Goal: Task Accomplishment & Management: Complete application form

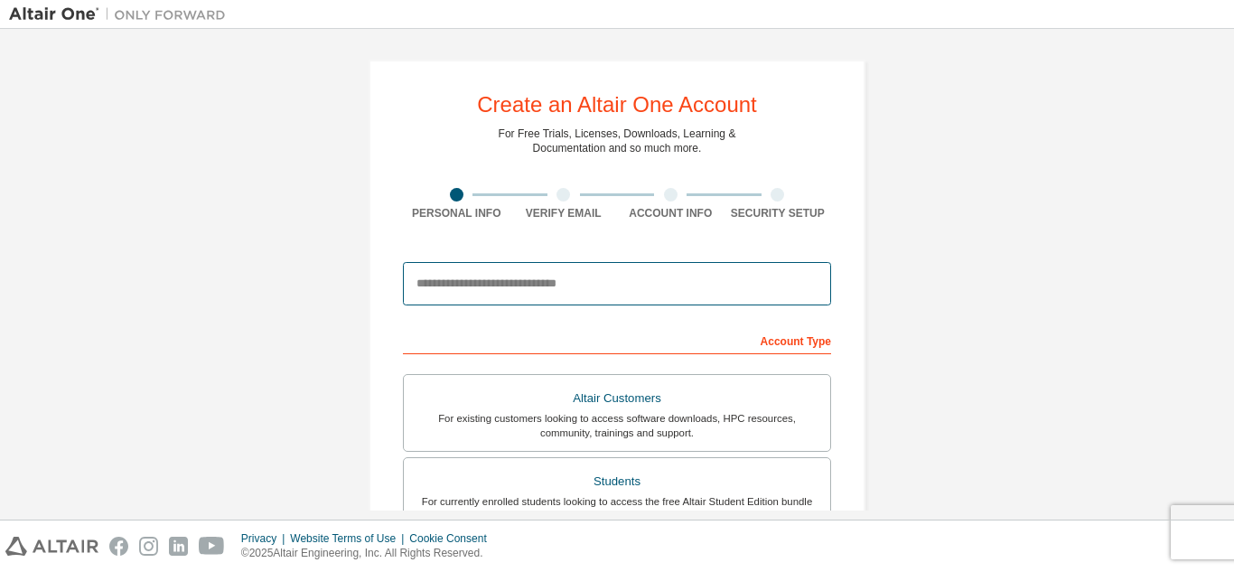
click at [607, 282] on input "email" at bounding box center [617, 283] width 428 height 43
click at [540, 278] on input "email" at bounding box center [617, 283] width 428 height 43
paste input "**********"
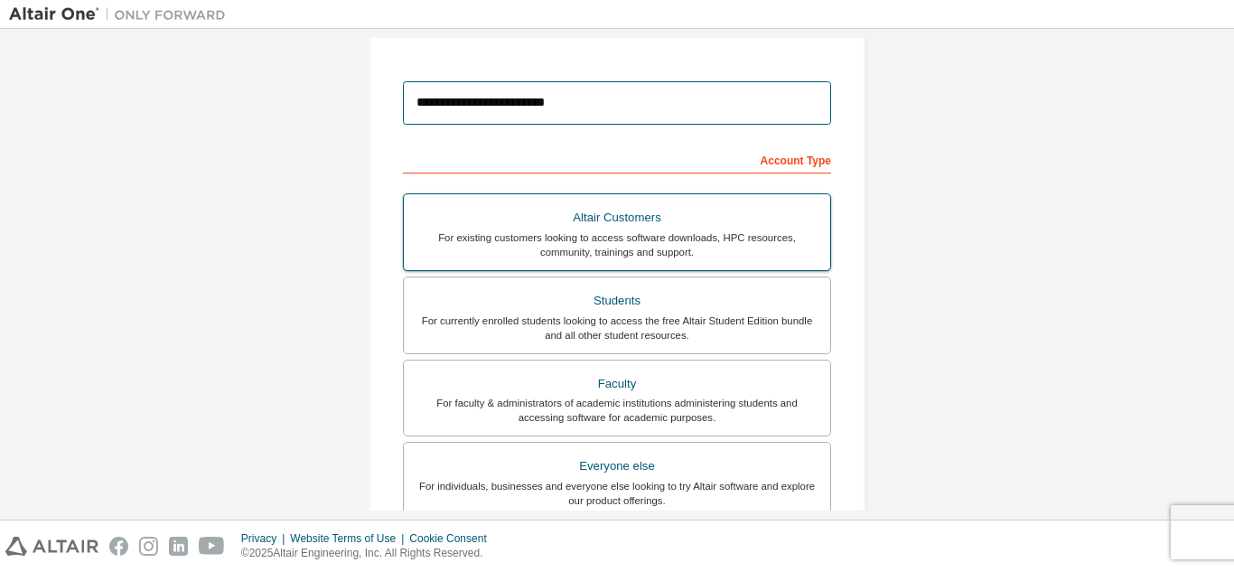
scroll to position [452, 0]
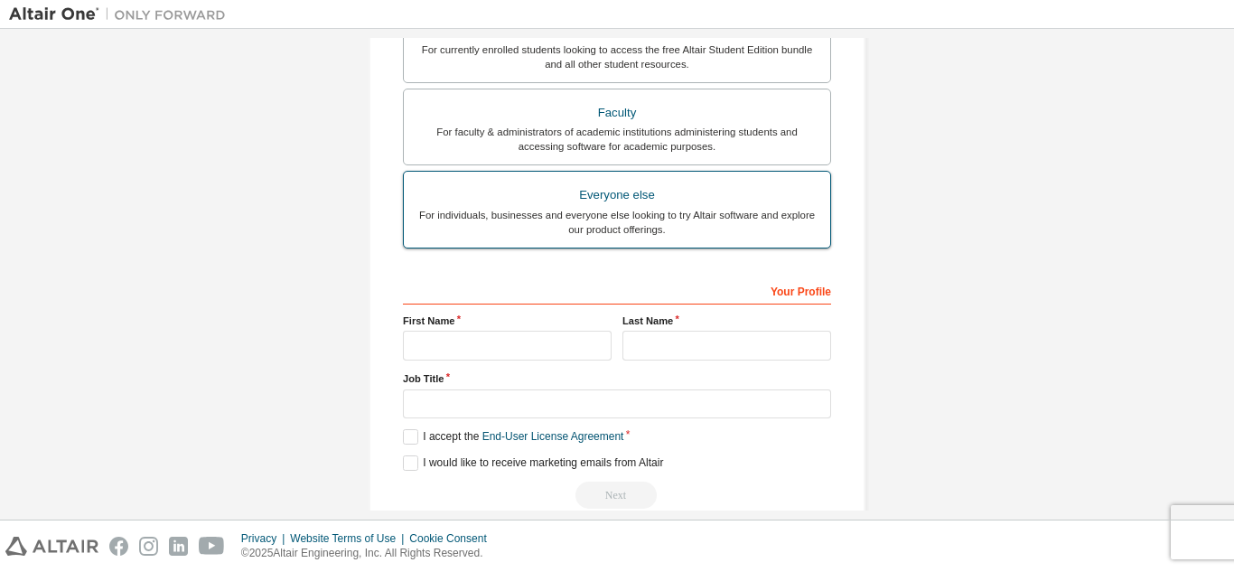
type input "**********"
click at [629, 199] on div "Everyone else" at bounding box center [617, 194] width 405 height 25
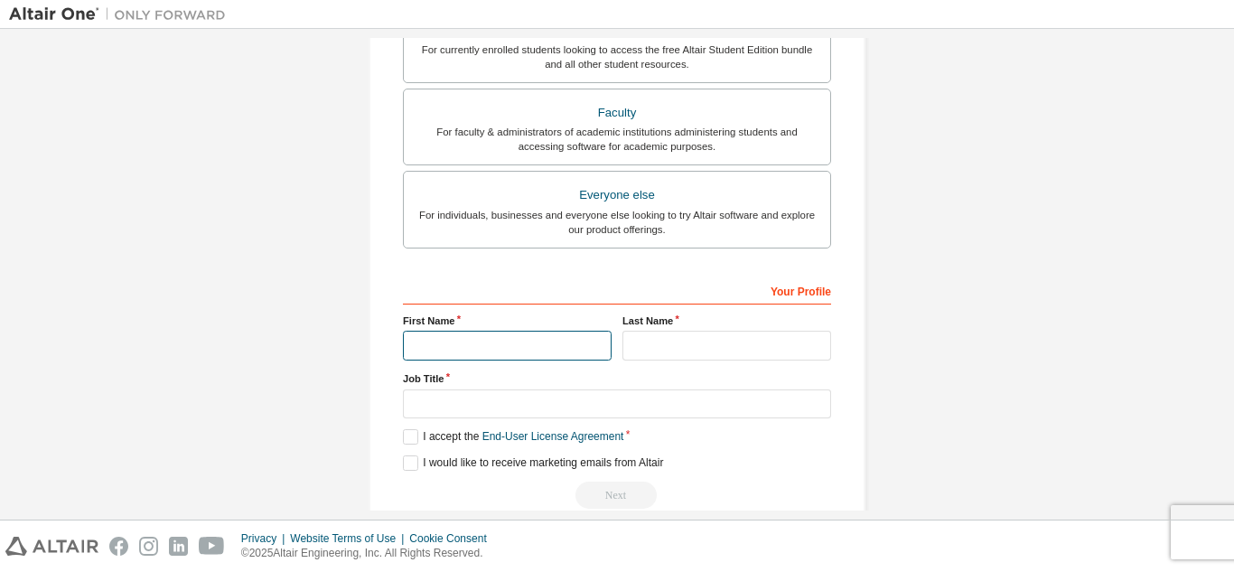
click at [509, 341] on input "text" at bounding box center [507, 346] width 209 height 30
type input "****"
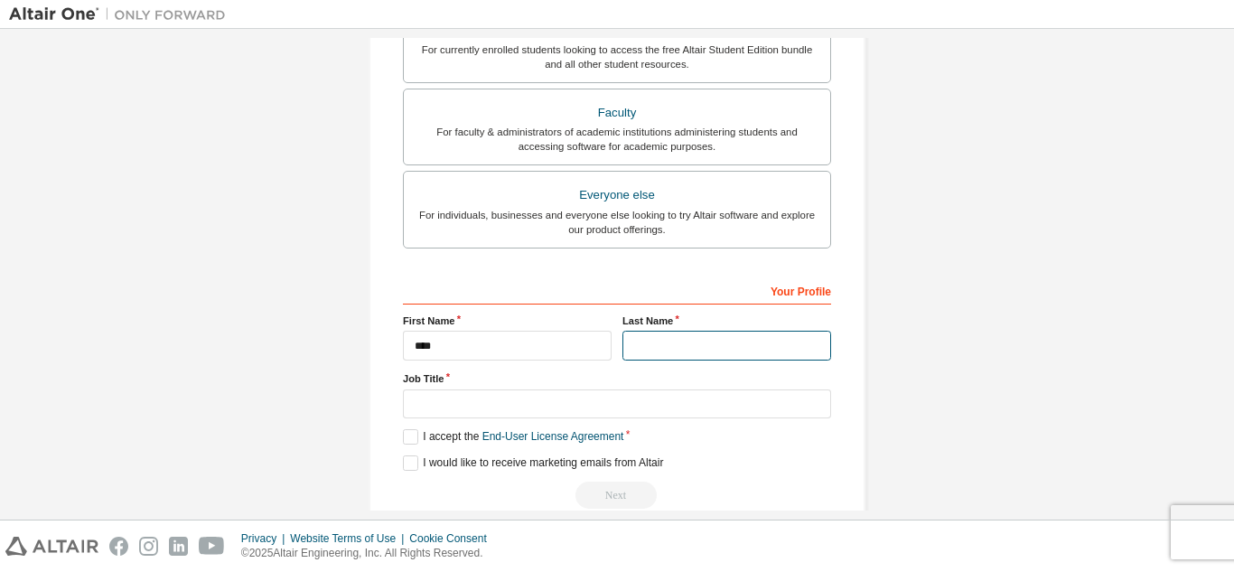
click at [760, 346] on input "text" at bounding box center [726, 346] width 209 height 30
type input "******"
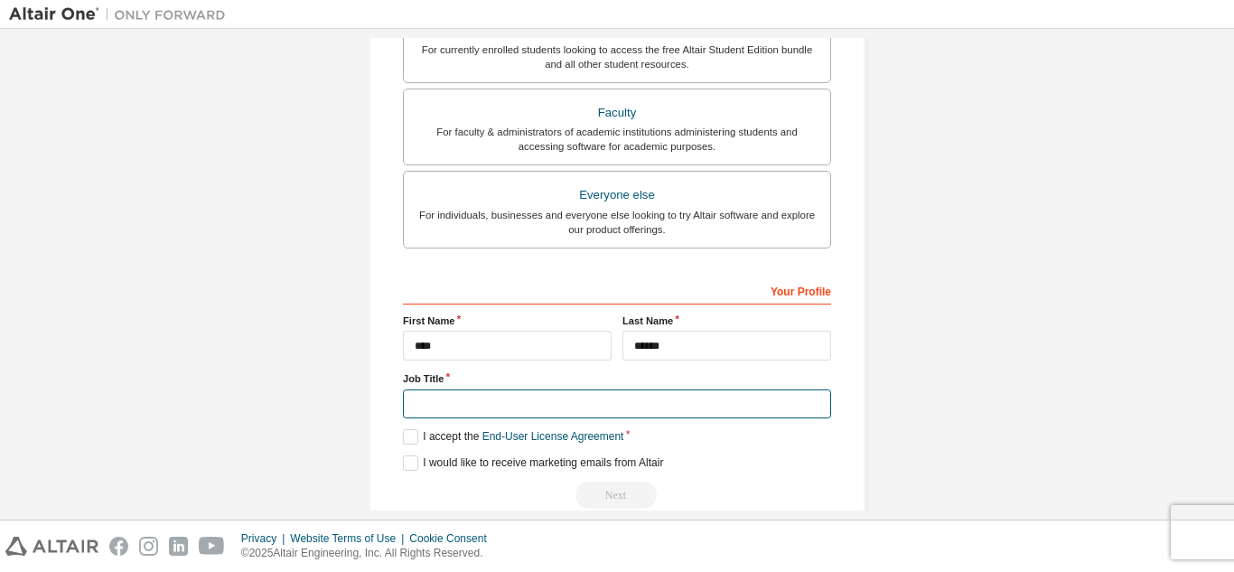
click at [577, 405] on input "text" at bounding box center [617, 404] width 428 height 30
type input "*******"
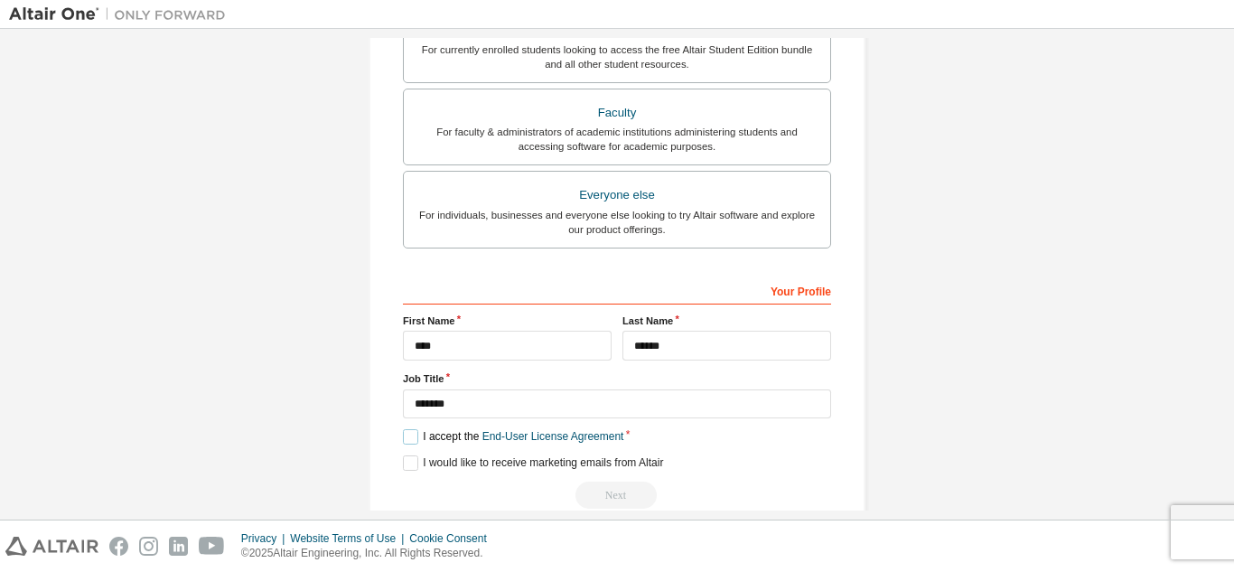
click at [411, 437] on label "I accept the End-User License Agreement" at bounding box center [513, 436] width 220 height 15
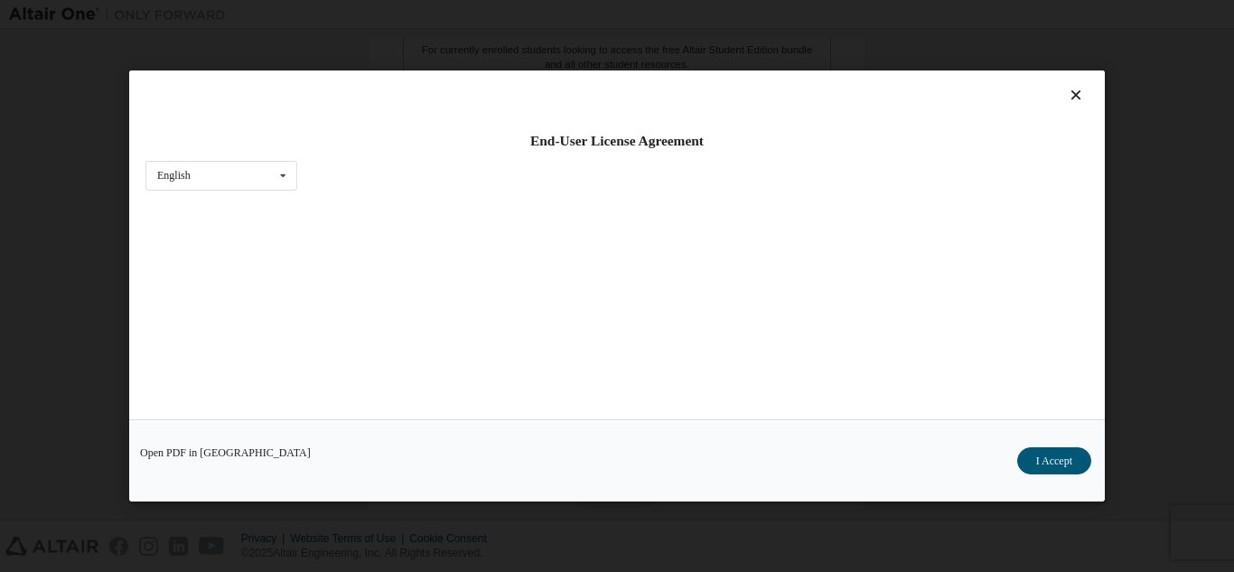
click at [1208, 215] on div "End-User License Agreement English English Chinese French German Japanese Korea…" at bounding box center [617, 286] width 1234 height 572
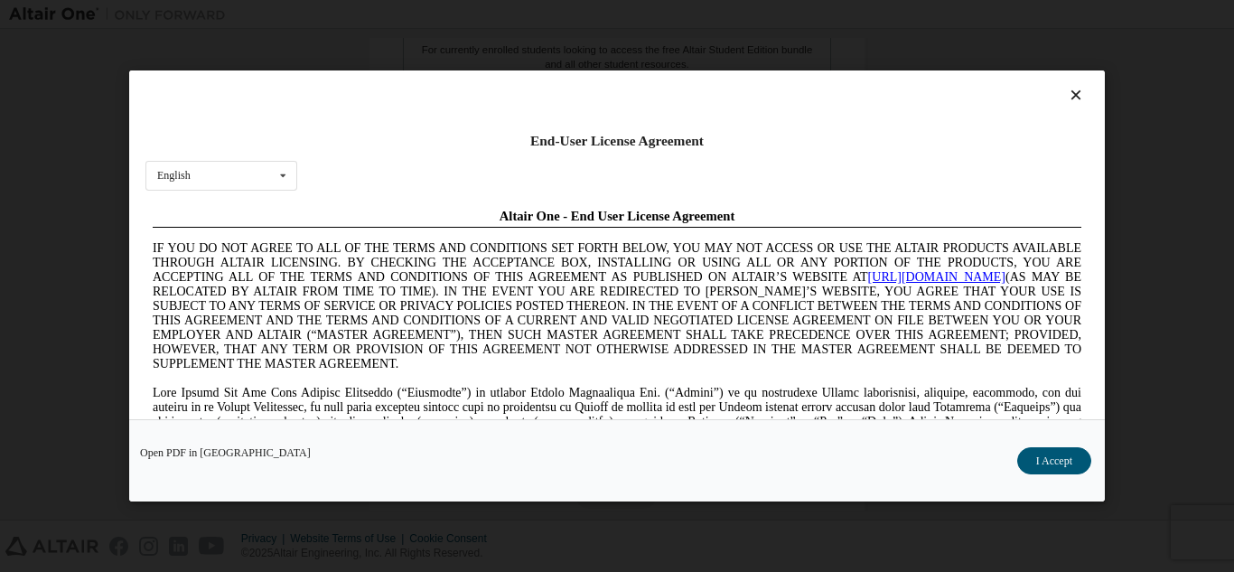
scroll to position [0, 0]
click at [1067, 93] on icon at bounding box center [1076, 95] width 19 height 16
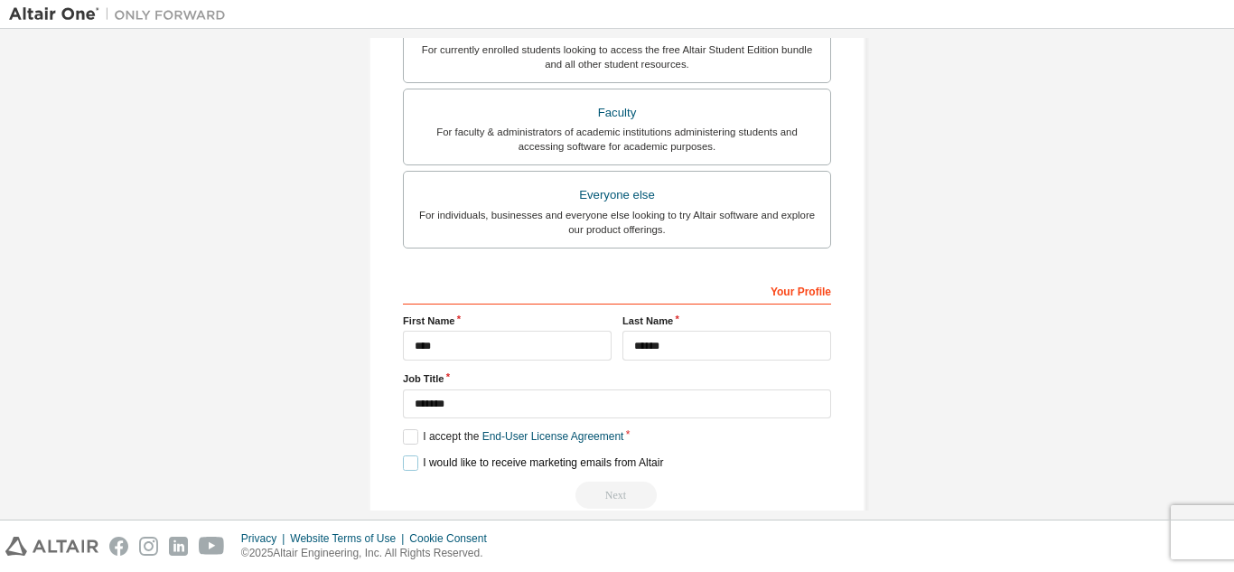
click at [406, 462] on label "I would like to receive marketing emails from Altair" at bounding box center [533, 462] width 260 height 15
click at [406, 440] on label "I accept the End-User License Agreement" at bounding box center [513, 436] width 220 height 15
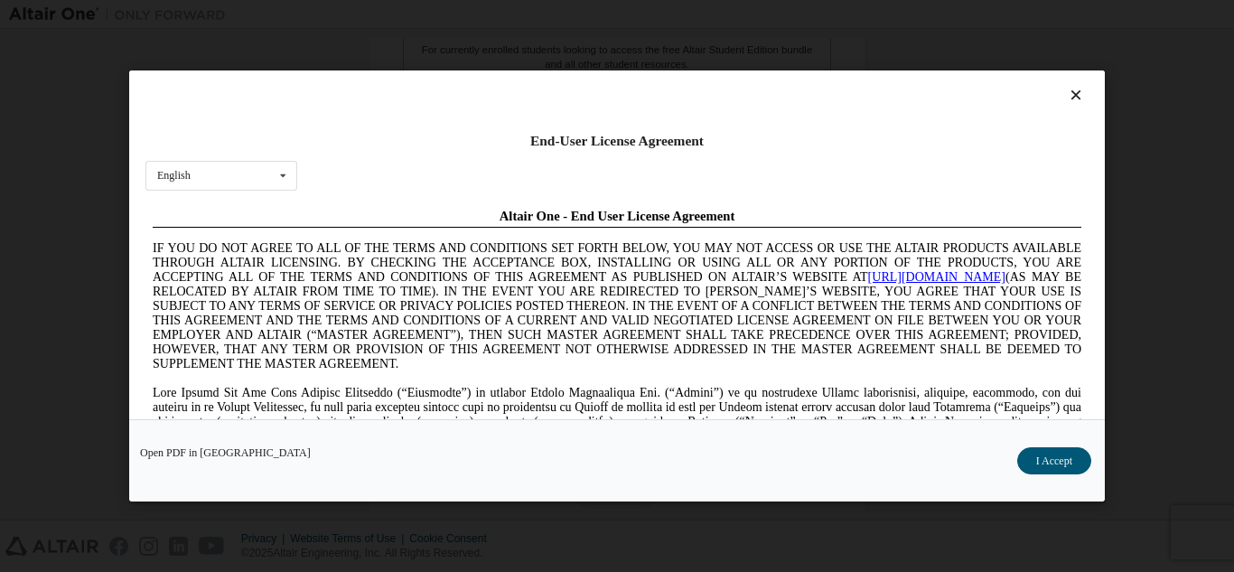
click at [1068, 88] on icon at bounding box center [1076, 95] width 19 height 16
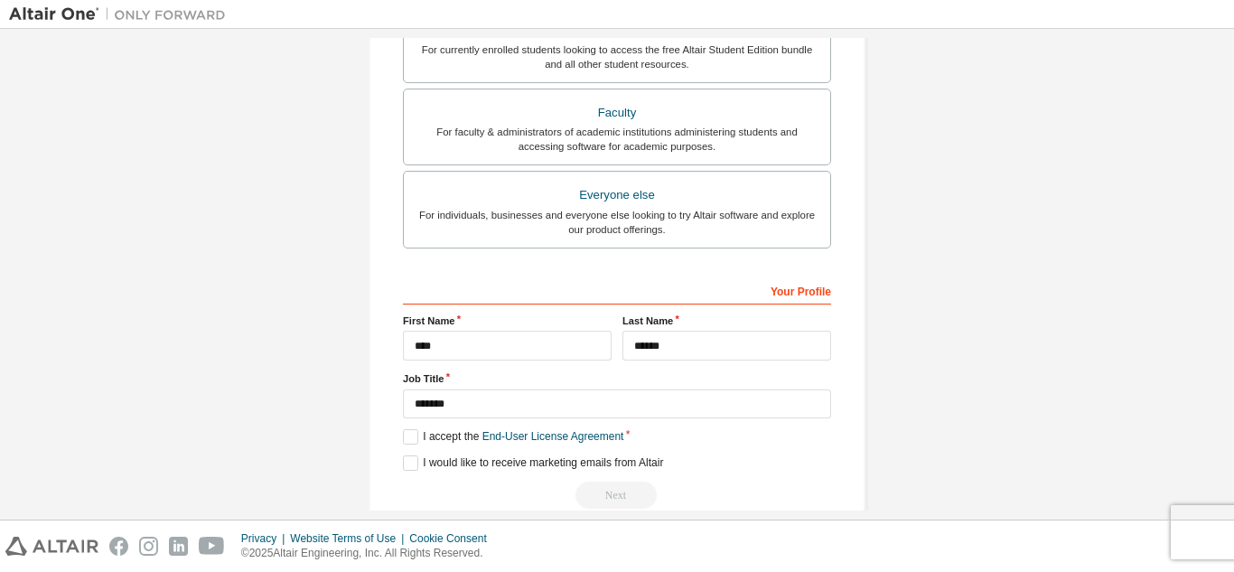
scroll to position [484, 0]
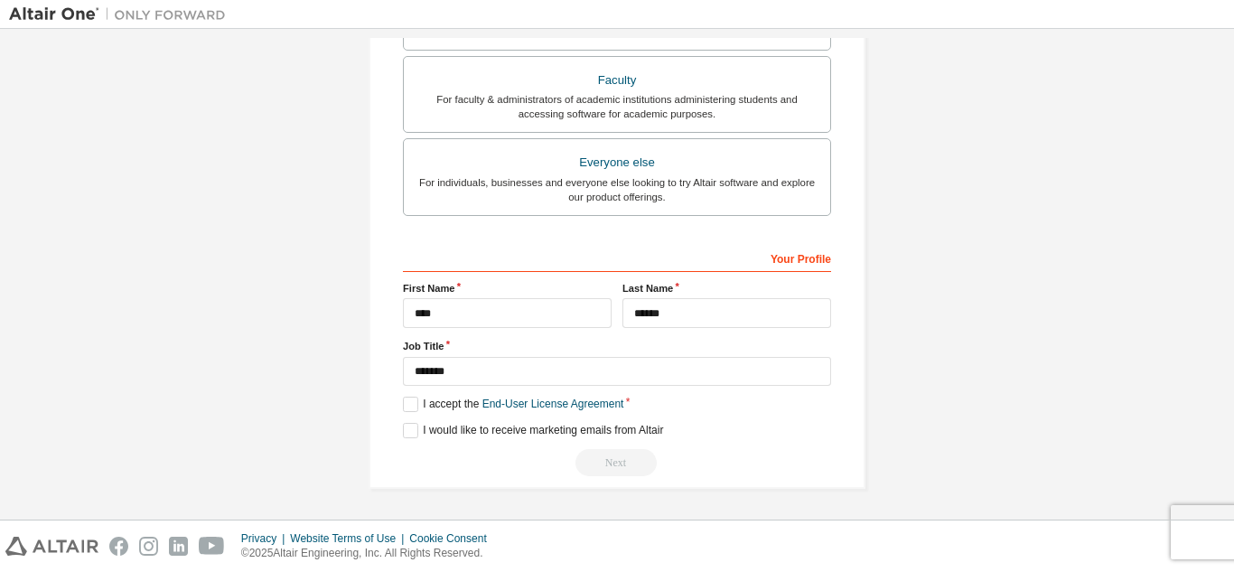
click at [620, 466] on div "Next" at bounding box center [617, 462] width 428 height 27
click at [406, 404] on label "I accept the End-User License Agreement" at bounding box center [513, 404] width 220 height 15
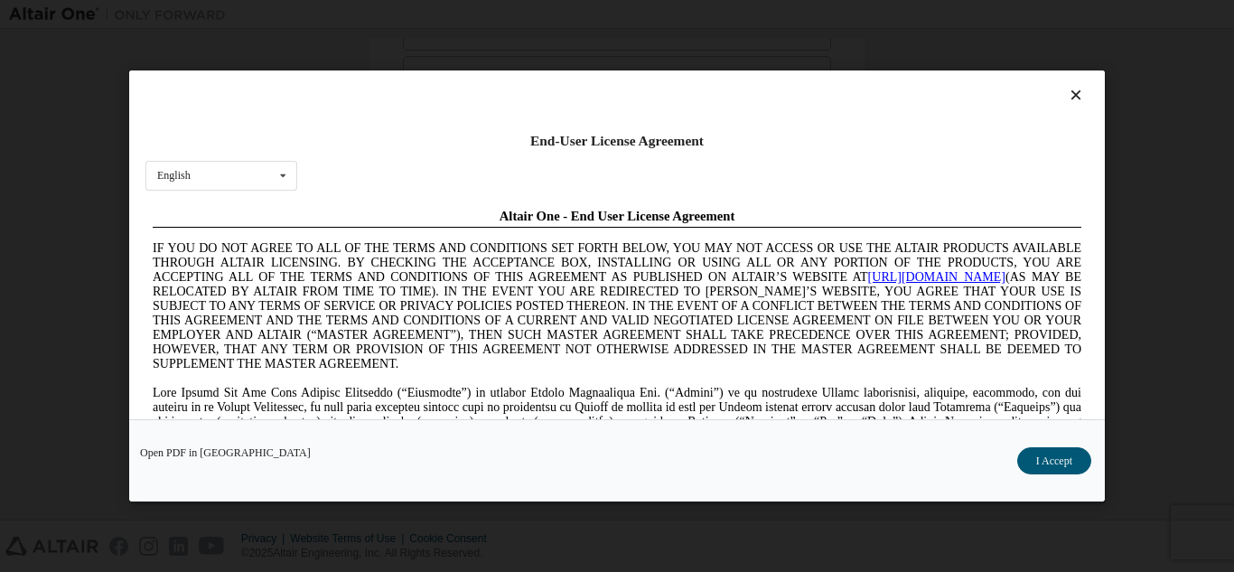
scroll to position [0, 0]
click at [1047, 457] on button "I Accept" at bounding box center [1054, 460] width 74 height 27
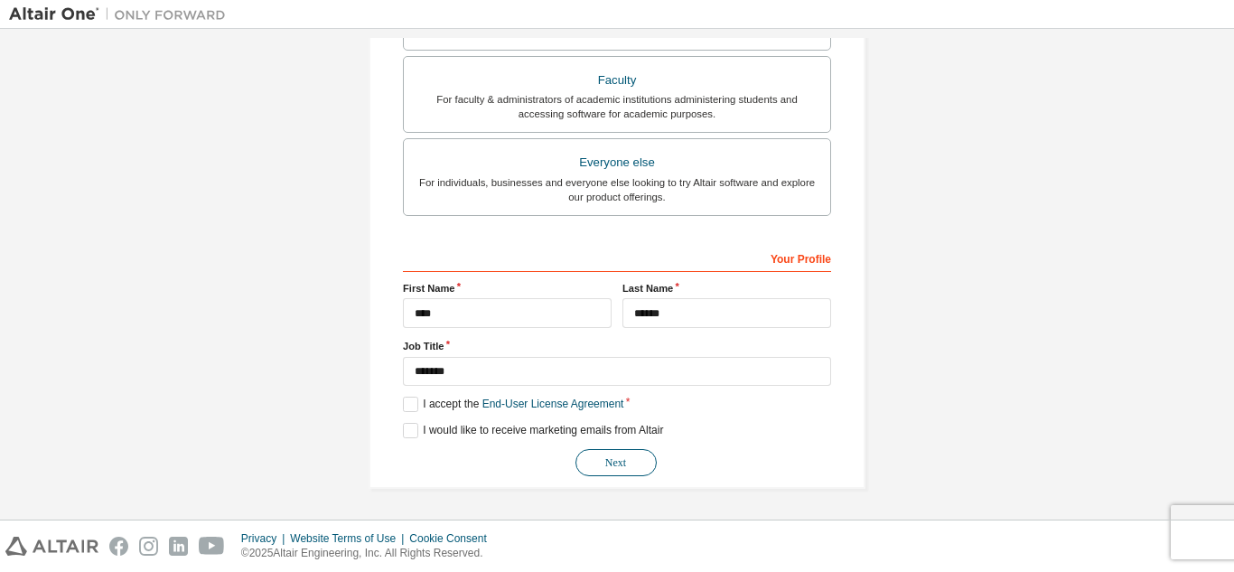
click at [621, 461] on button "Next" at bounding box center [615, 462] width 81 height 27
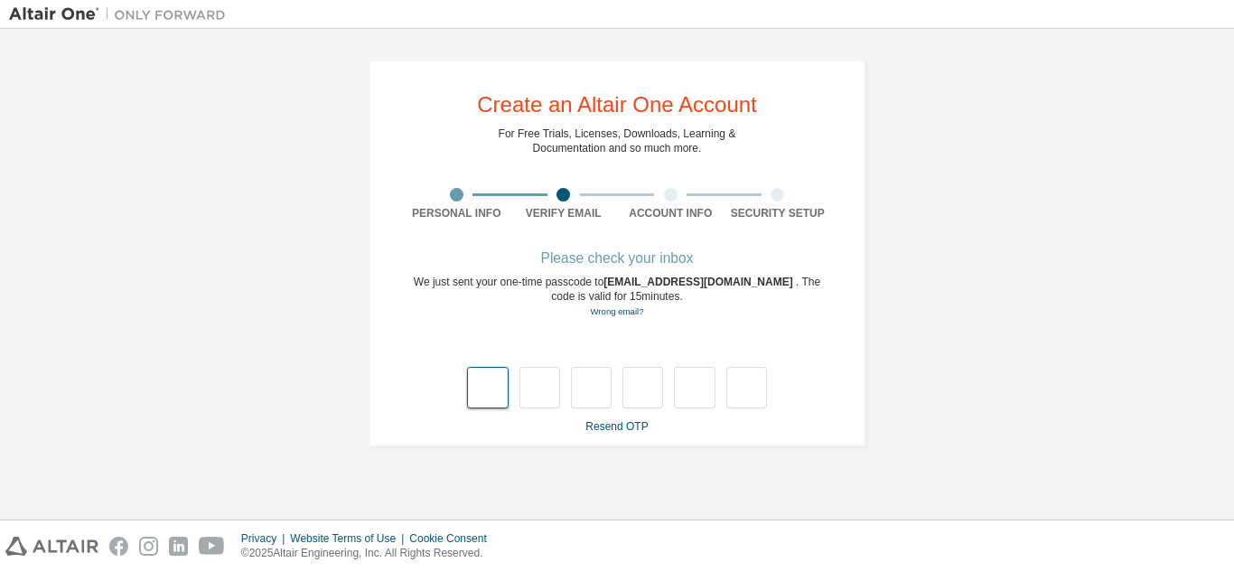
type input "*"
click at [559, 393] on input "*" at bounding box center [539, 388] width 41 height 42
click at [495, 378] on input "text" at bounding box center [487, 388] width 41 height 42
type input "*"
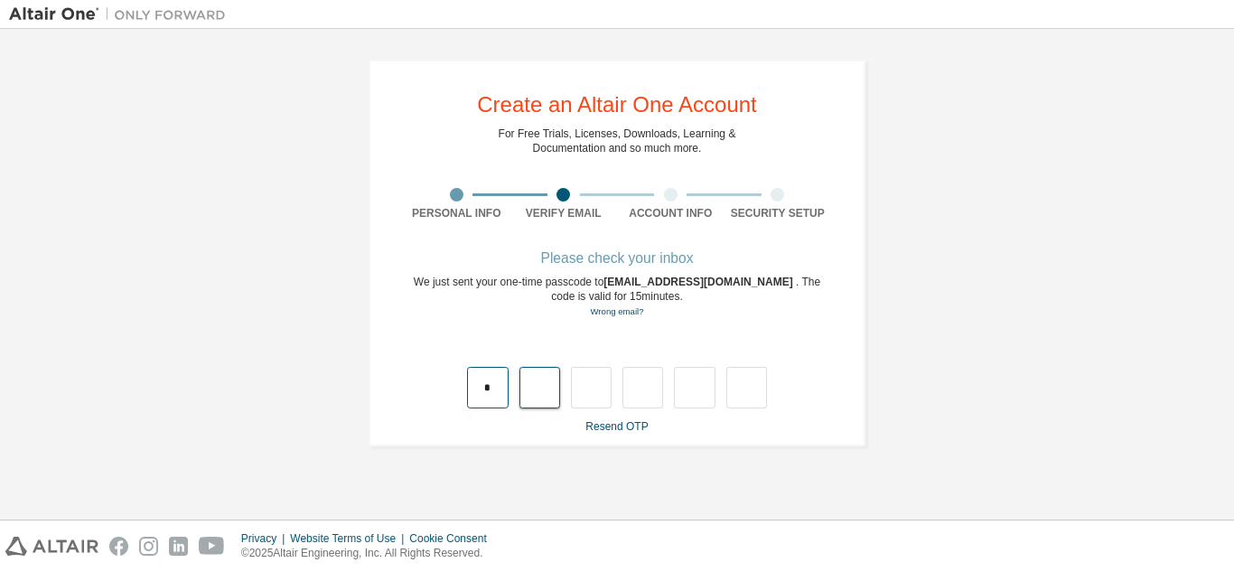
type input "*"
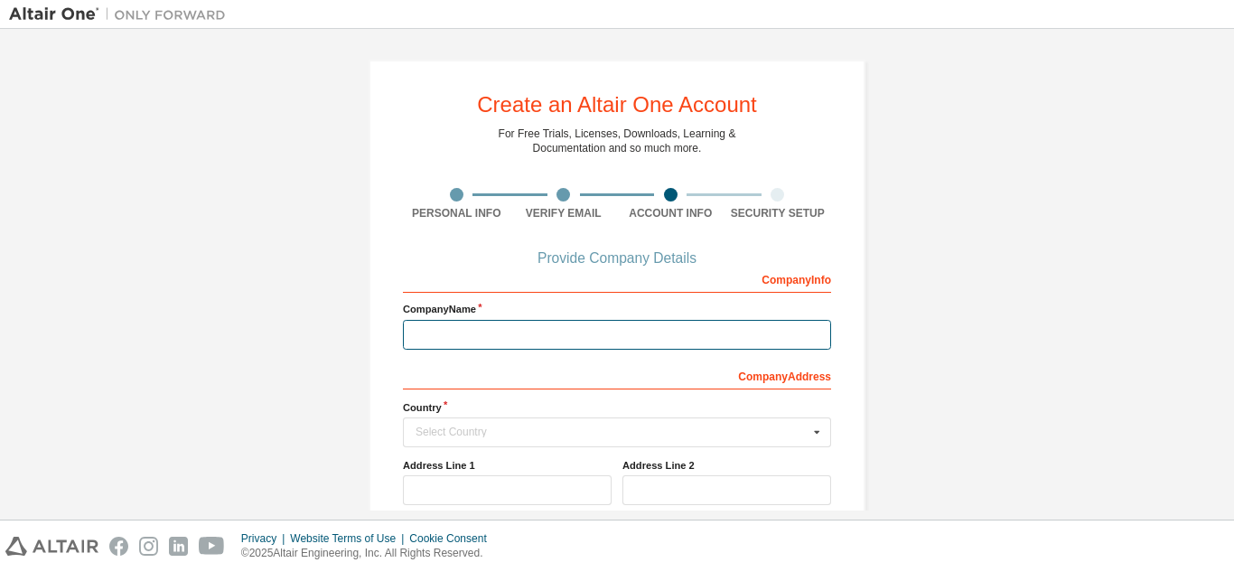
click at [635, 324] on input "text" at bounding box center [617, 335] width 428 height 30
type input "*"
type input "**********"
click at [812, 429] on icon at bounding box center [817, 432] width 23 height 28
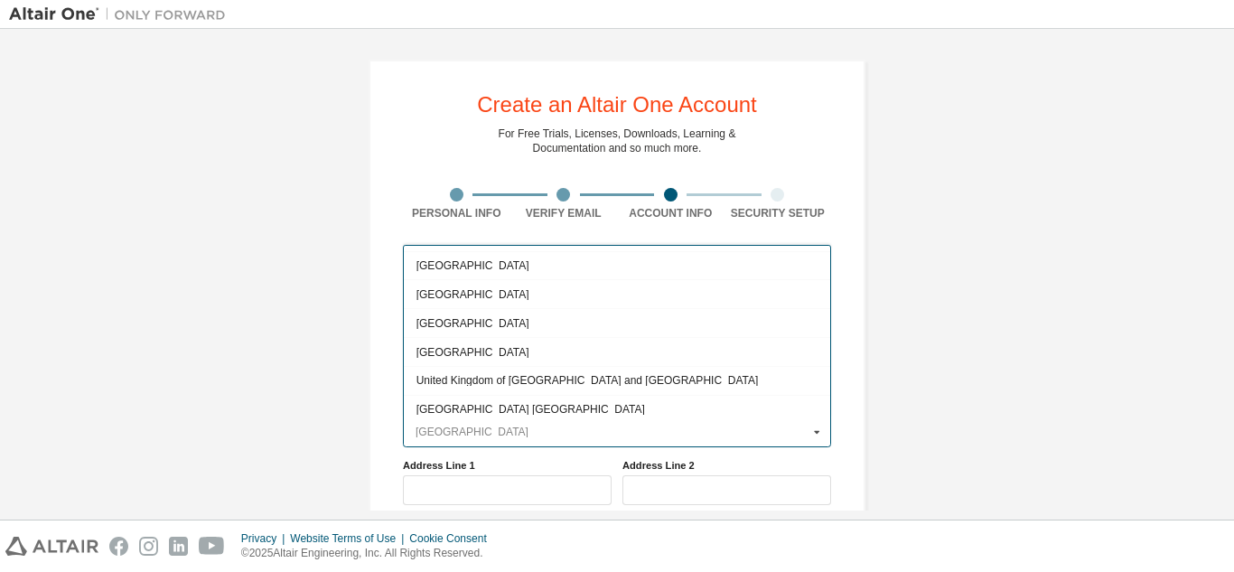
scroll to position [6702, 0]
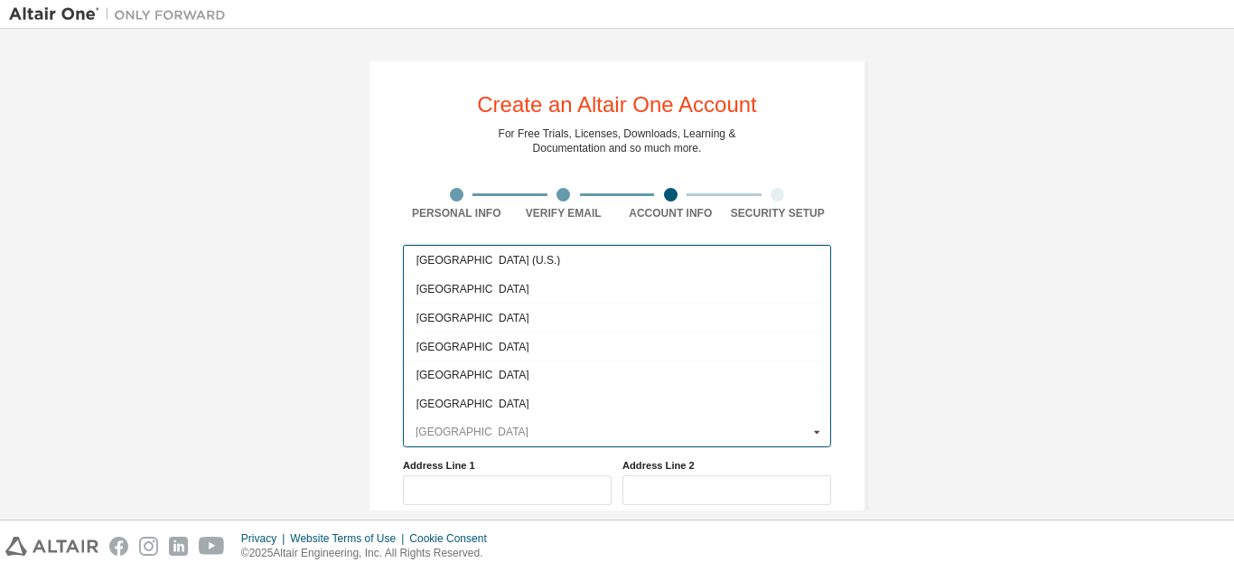
click at [451, 435] on input "text" at bounding box center [618, 432] width 426 height 28
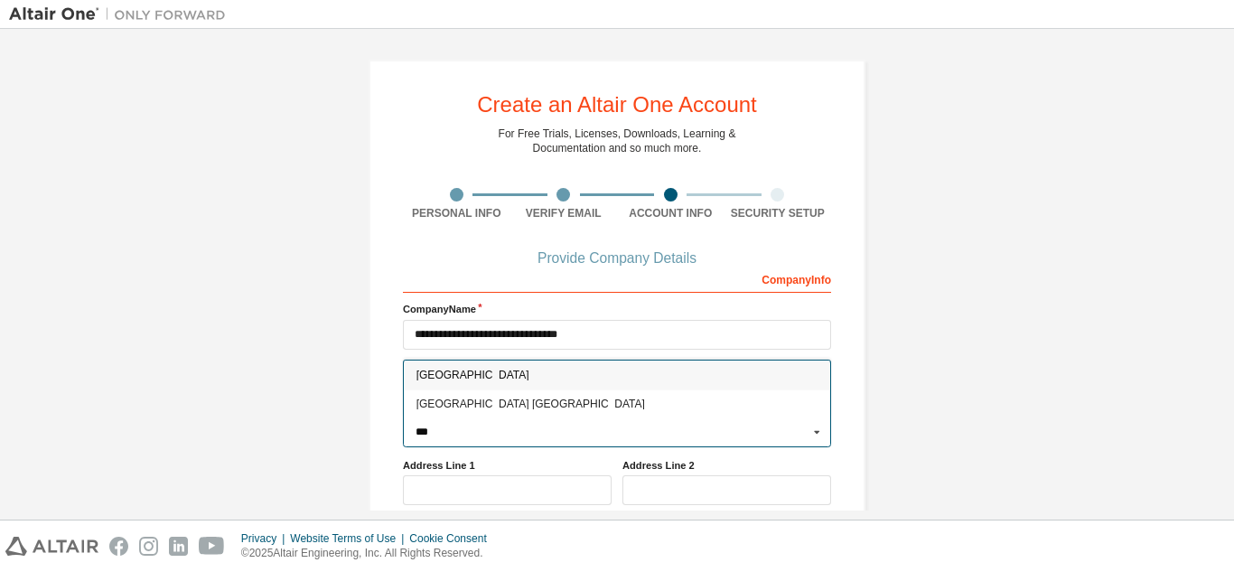
scroll to position [0, 0]
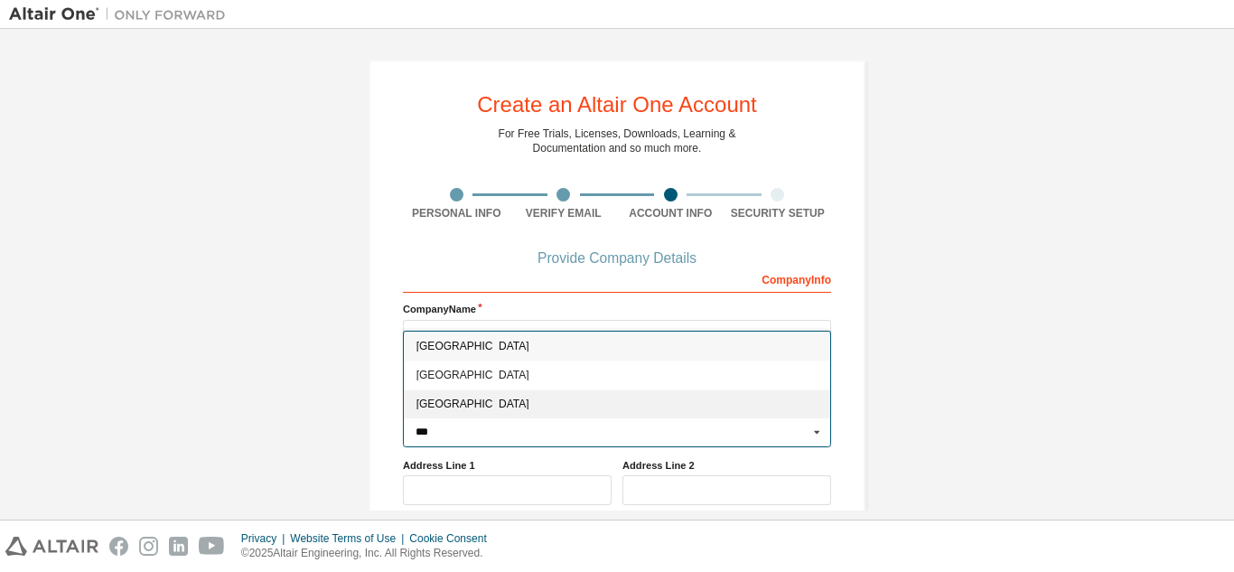
type input "***"
click at [486, 409] on span "[GEOGRAPHIC_DATA]" at bounding box center [617, 404] width 402 height 11
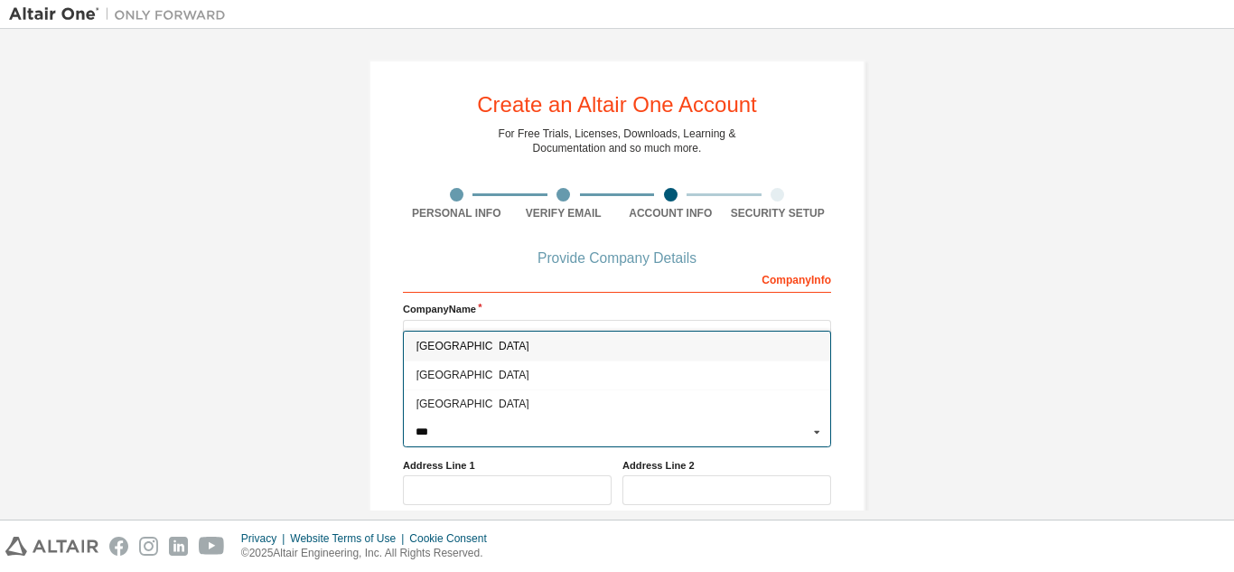
type input "***"
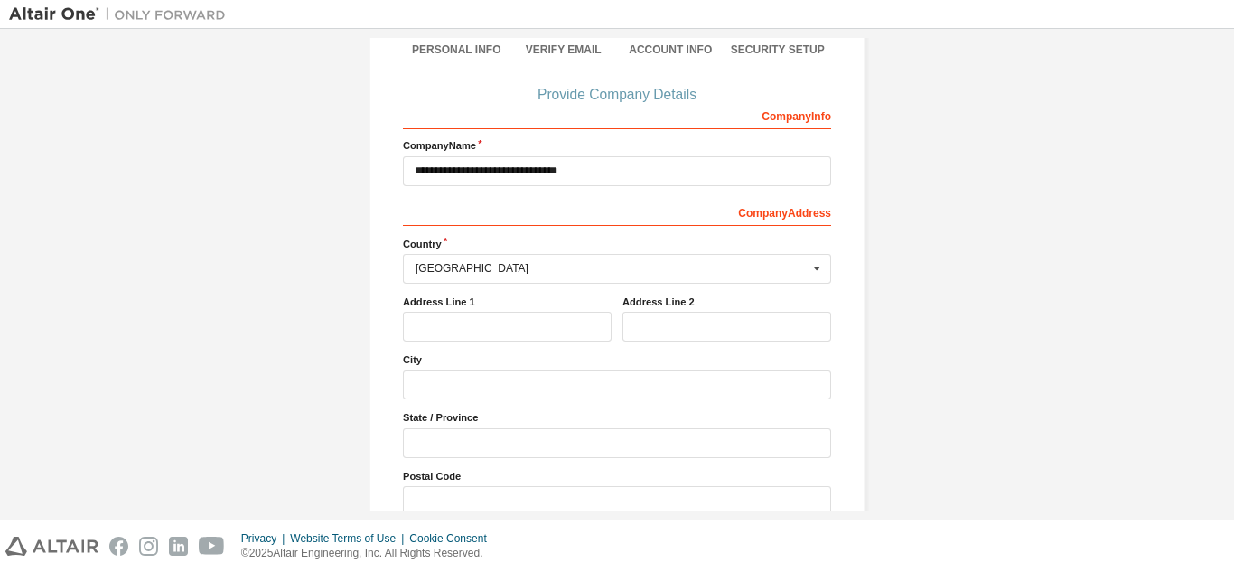
scroll to position [73, 0]
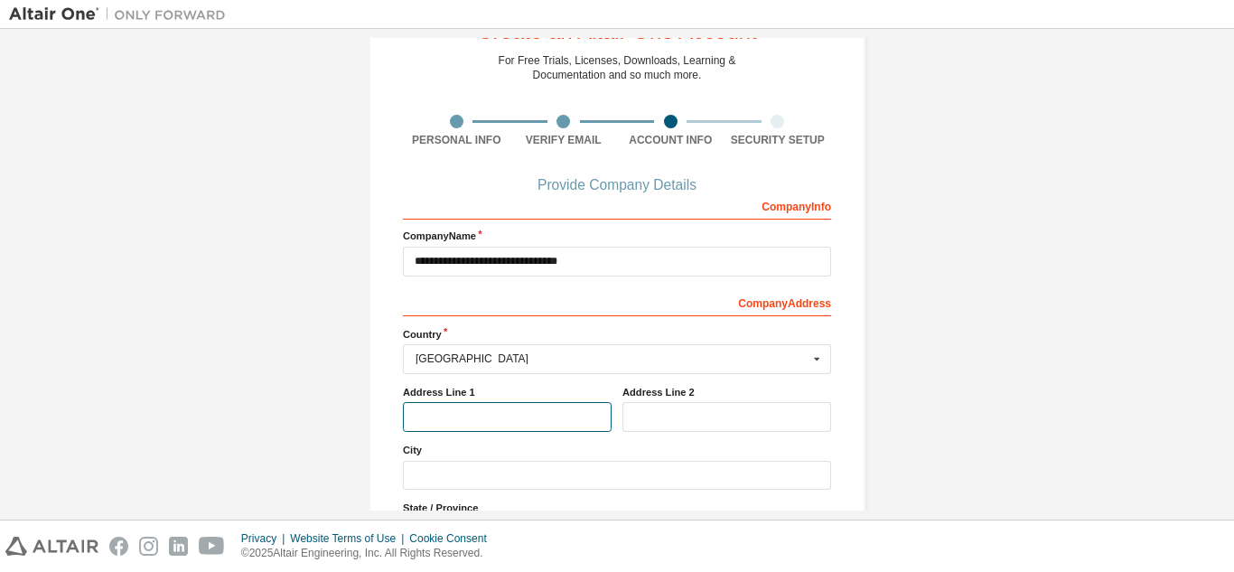
click at [565, 414] on input "text" at bounding box center [507, 417] width 209 height 30
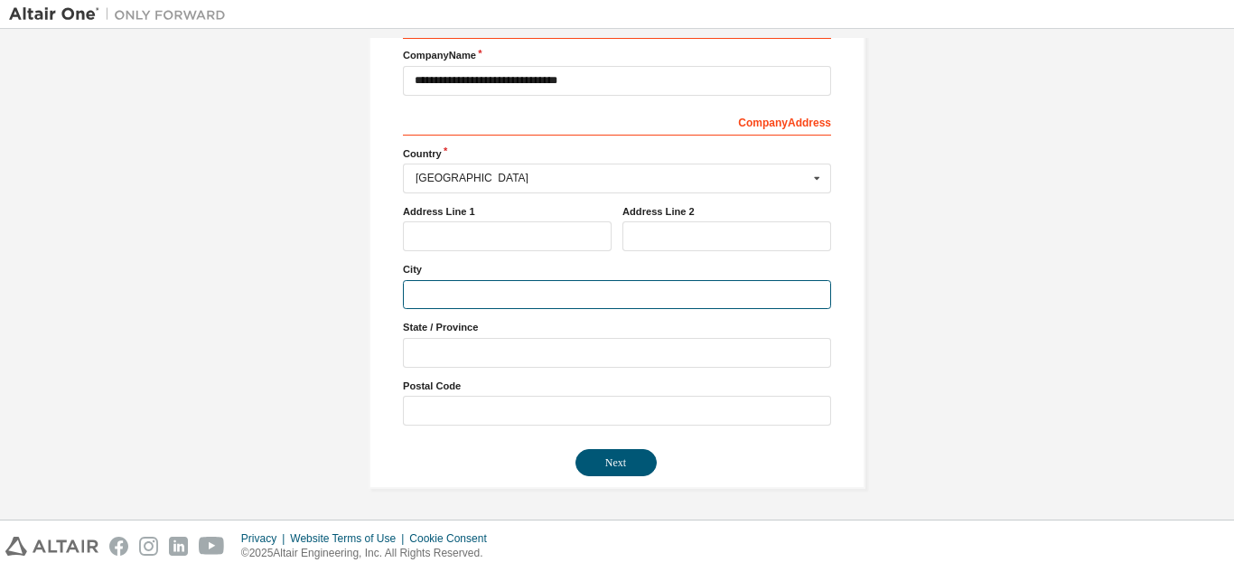
click at [509, 301] on input "text" at bounding box center [617, 295] width 428 height 30
type input "**********"
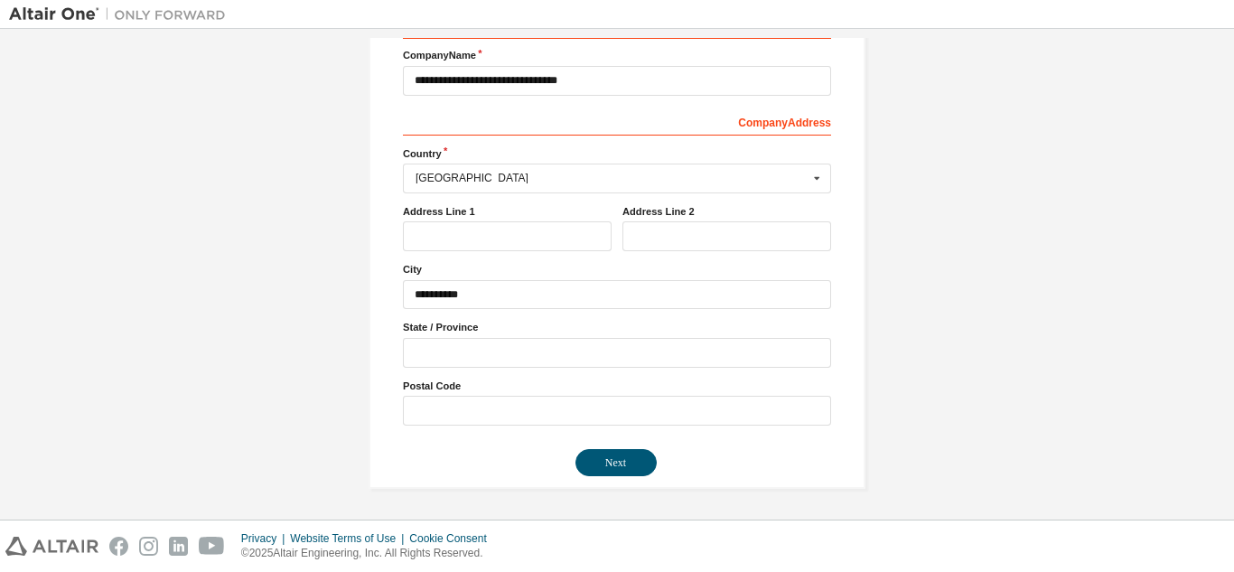
click at [516, 333] on label "State / Province" at bounding box center [617, 327] width 428 height 14
click at [516, 344] on input "text" at bounding box center [617, 353] width 428 height 30
click at [605, 471] on button "Next" at bounding box center [615, 462] width 81 height 27
